Goal: Find specific page/section: Find specific page/section

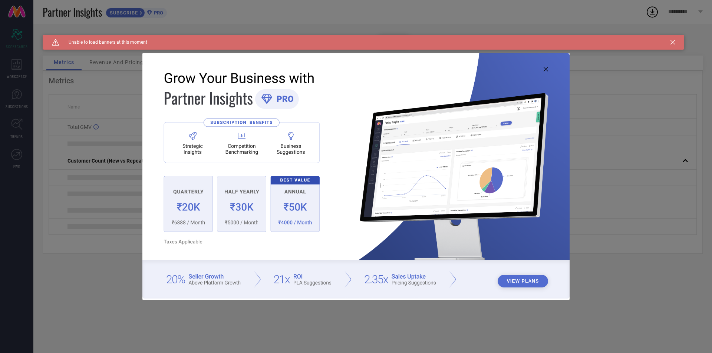
click at [542, 69] on img at bounding box center [355, 175] width 427 height 245
click at [546, 68] on icon at bounding box center [545, 69] width 4 height 4
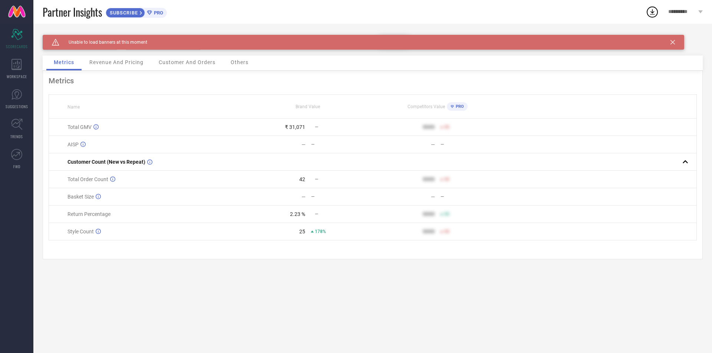
click at [673, 42] on icon at bounding box center [672, 42] width 4 height 4
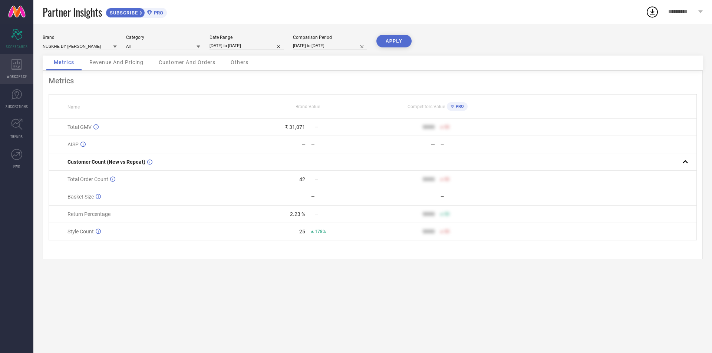
click at [11, 67] on div "WORKSPACE" at bounding box center [16, 69] width 33 height 30
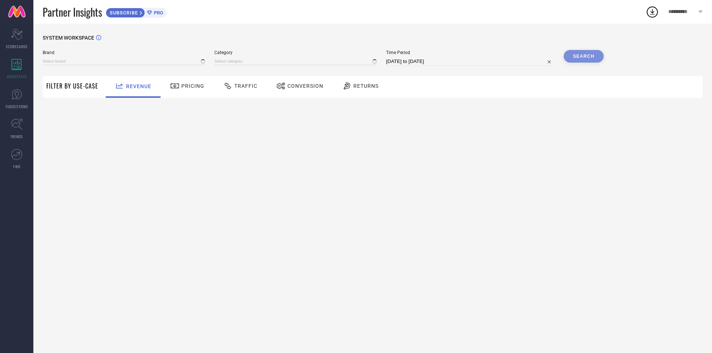
type input "NUSKHE BY [PERSON_NAME]"
type input "All"
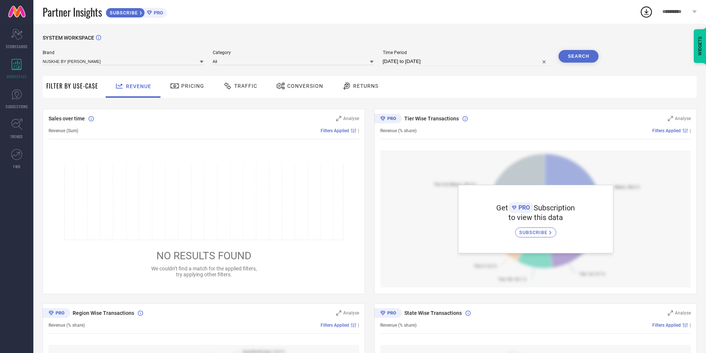
click at [225, 87] on icon at bounding box center [227, 86] width 9 height 9
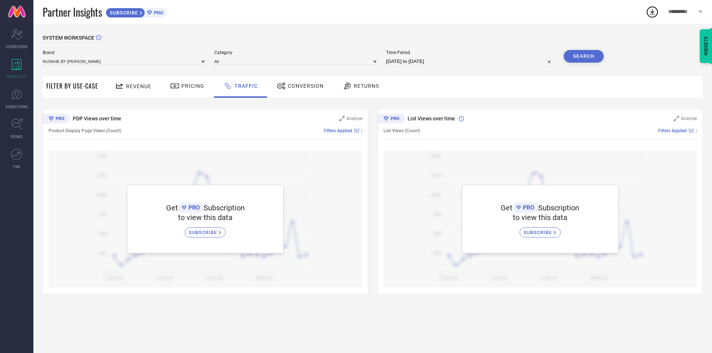
click at [136, 91] on div "Revenue" at bounding box center [133, 86] width 40 height 13
